Goal: Task Accomplishment & Management: Use online tool/utility

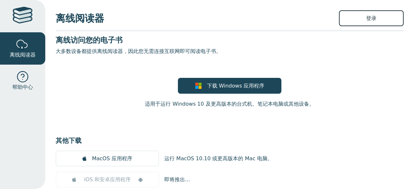
click at [366, 16] on font "登录" at bounding box center [371, 18] width 10 height 6
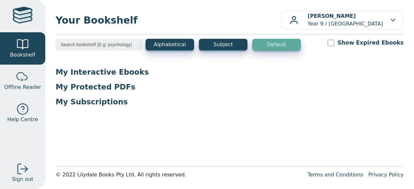
click at [133, 74] on p "My Interactive Ebooks" at bounding box center [230, 72] width 348 height 10
click at [83, 84] on p "My Protected PDFs" at bounding box center [230, 87] width 348 height 10
click at [105, 46] on input "search" at bounding box center [99, 45] width 87 height 12
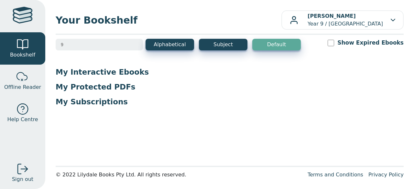
type input "9"
